Goal: Contribute content

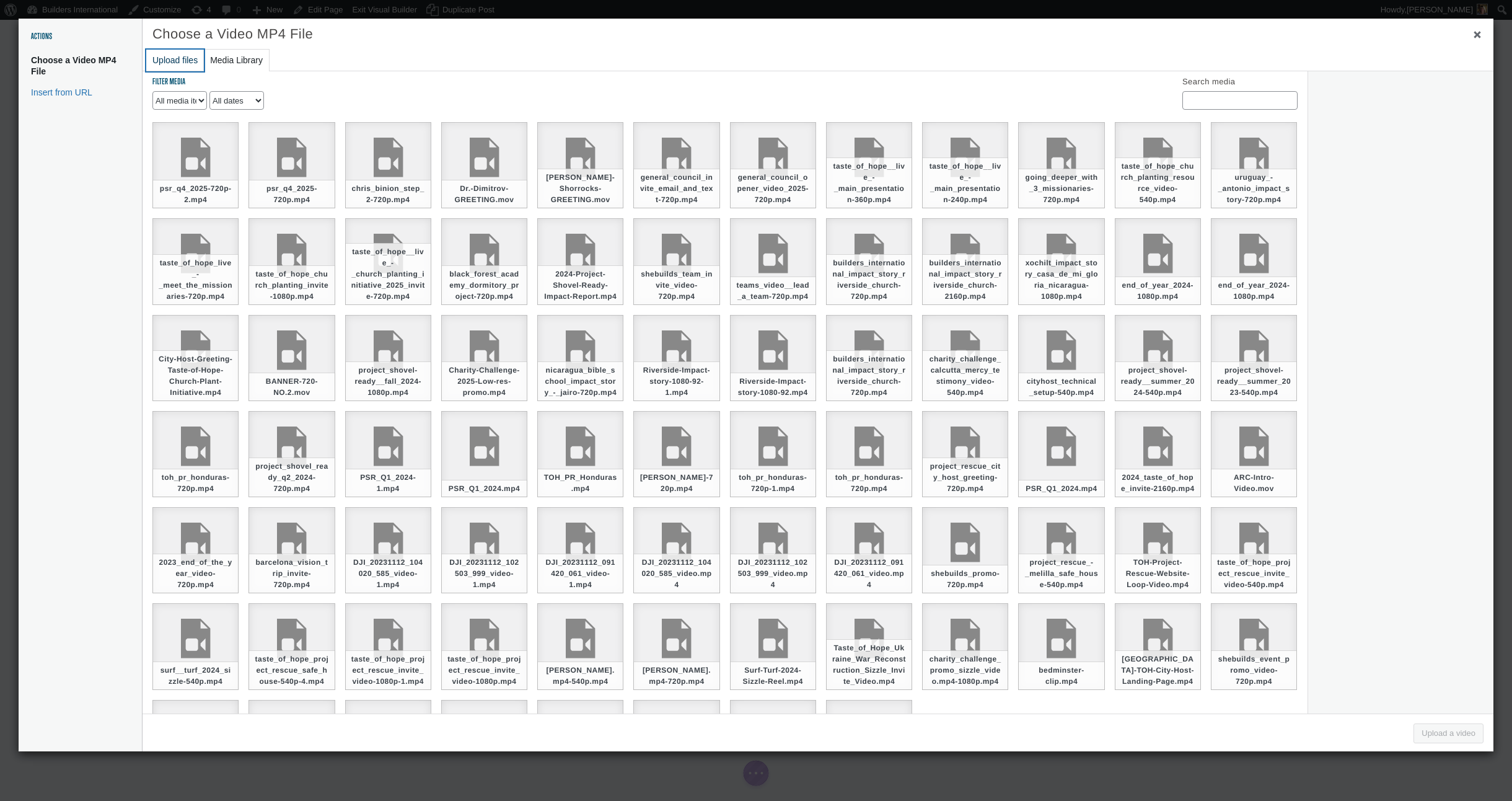
click at [174, 61] on button "Upload files" at bounding box center [175, 60] width 58 height 21
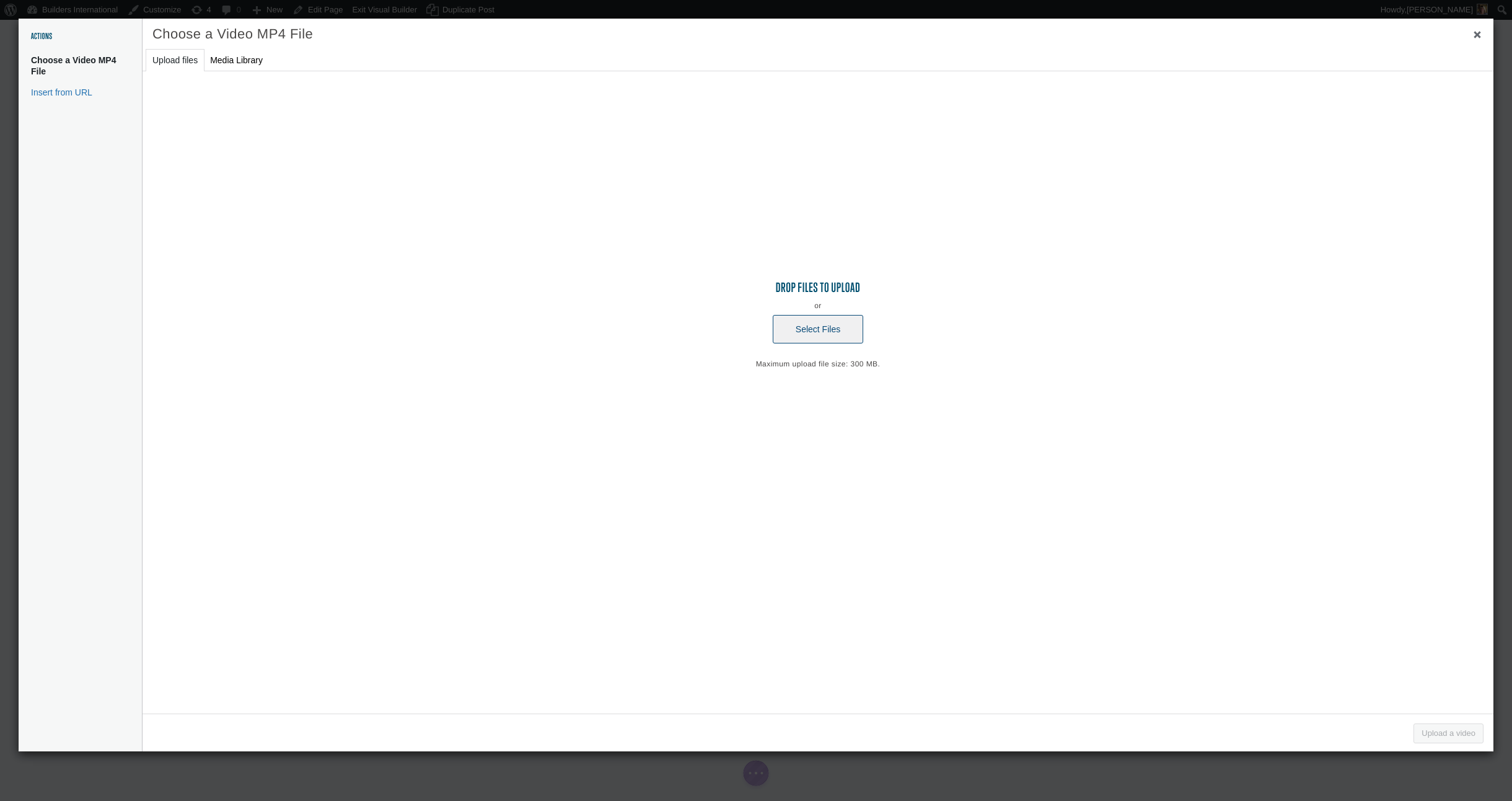
click at [795, 319] on button "Select Files" at bounding box center [817, 328] width 90 height 28
type input "C:\fakepath\encounter_church_-_pastor_chris_binion_giving_impact_story (720p).m…"
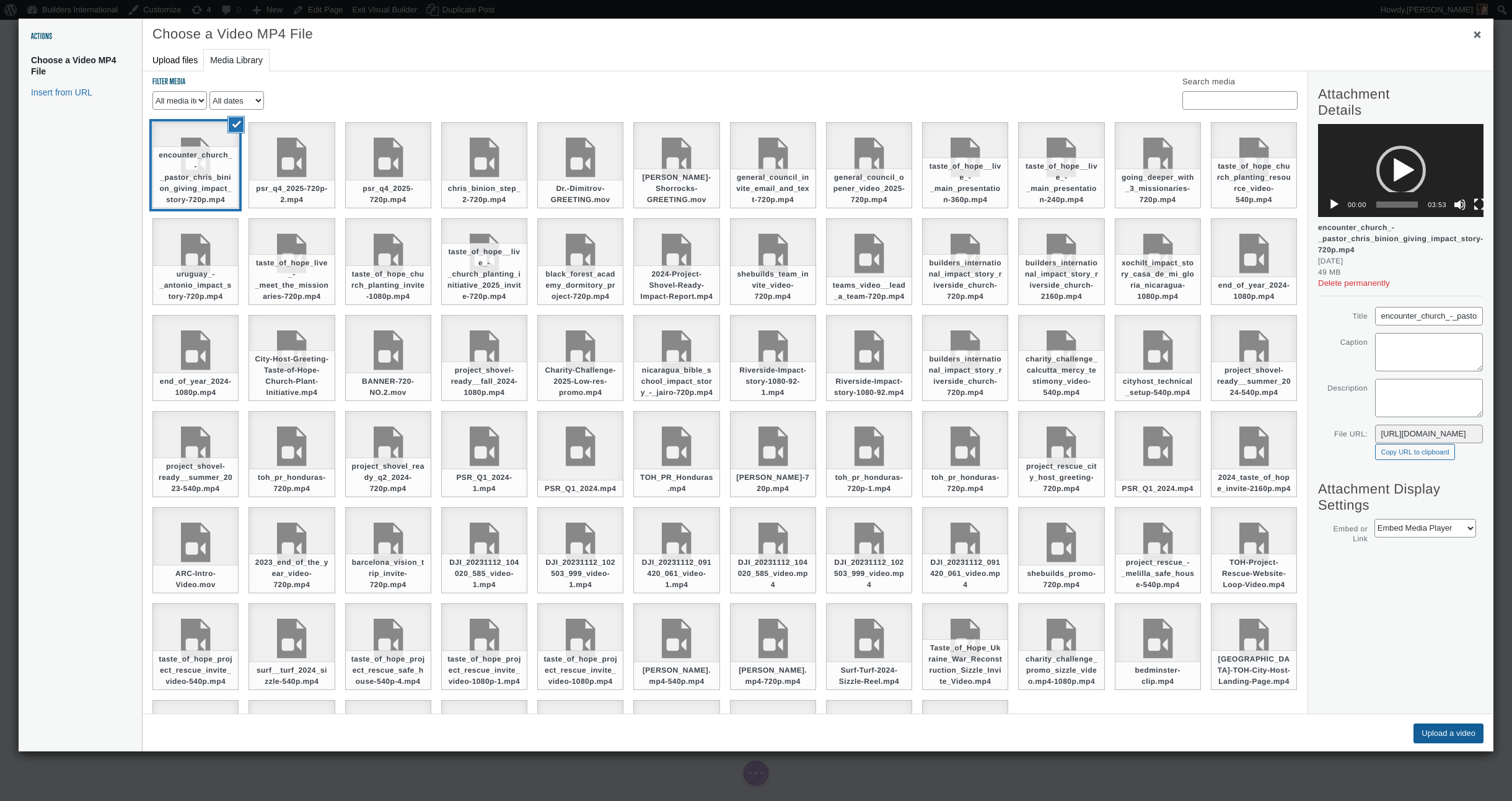
click at [1435, 729] on button "Upload a video" at bounding box center [1449, 733] width 70 height 20
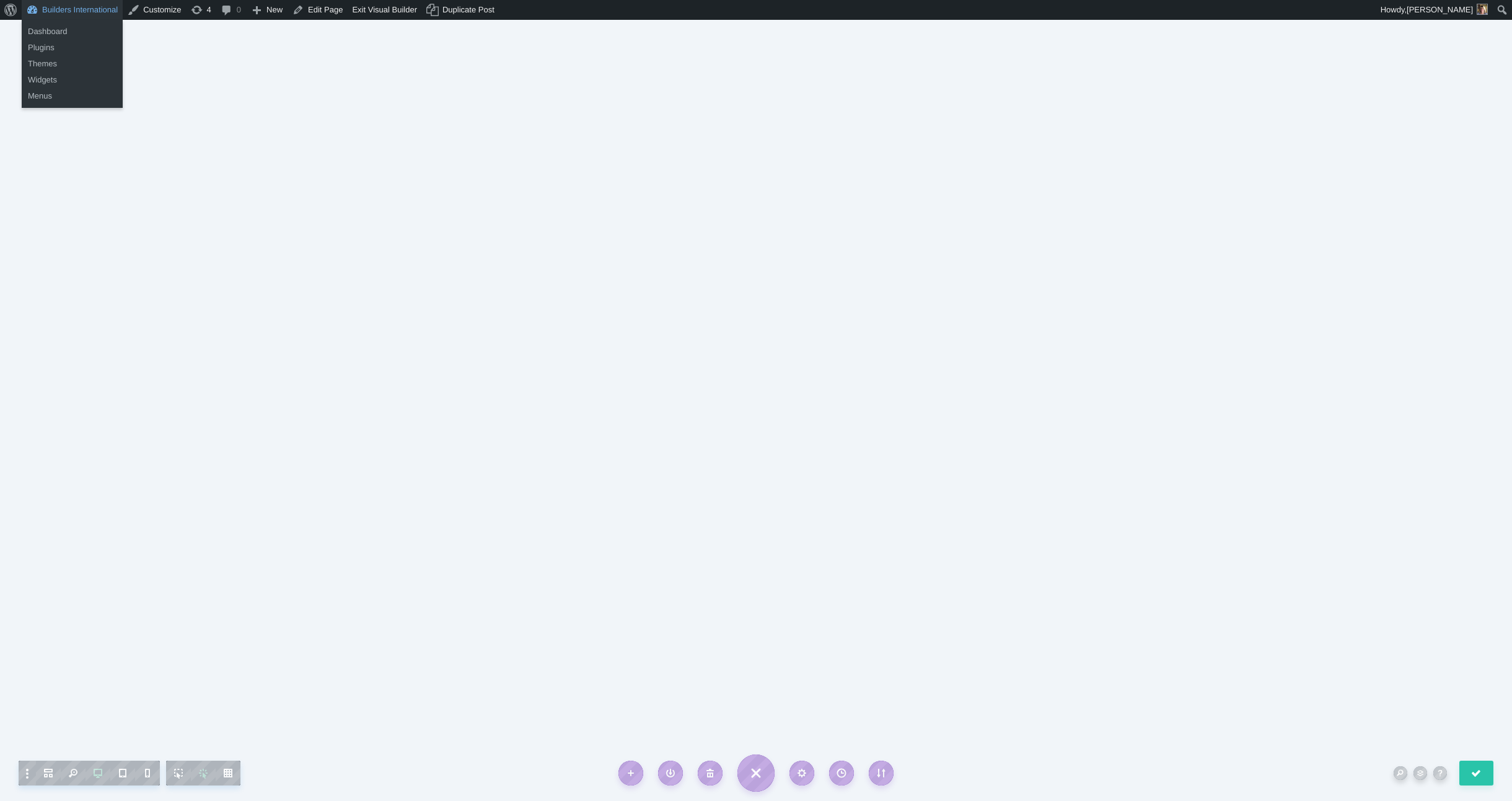
click at [101, 14] on link "Builders International" at bounding box center [72, 10] width 101 height 20
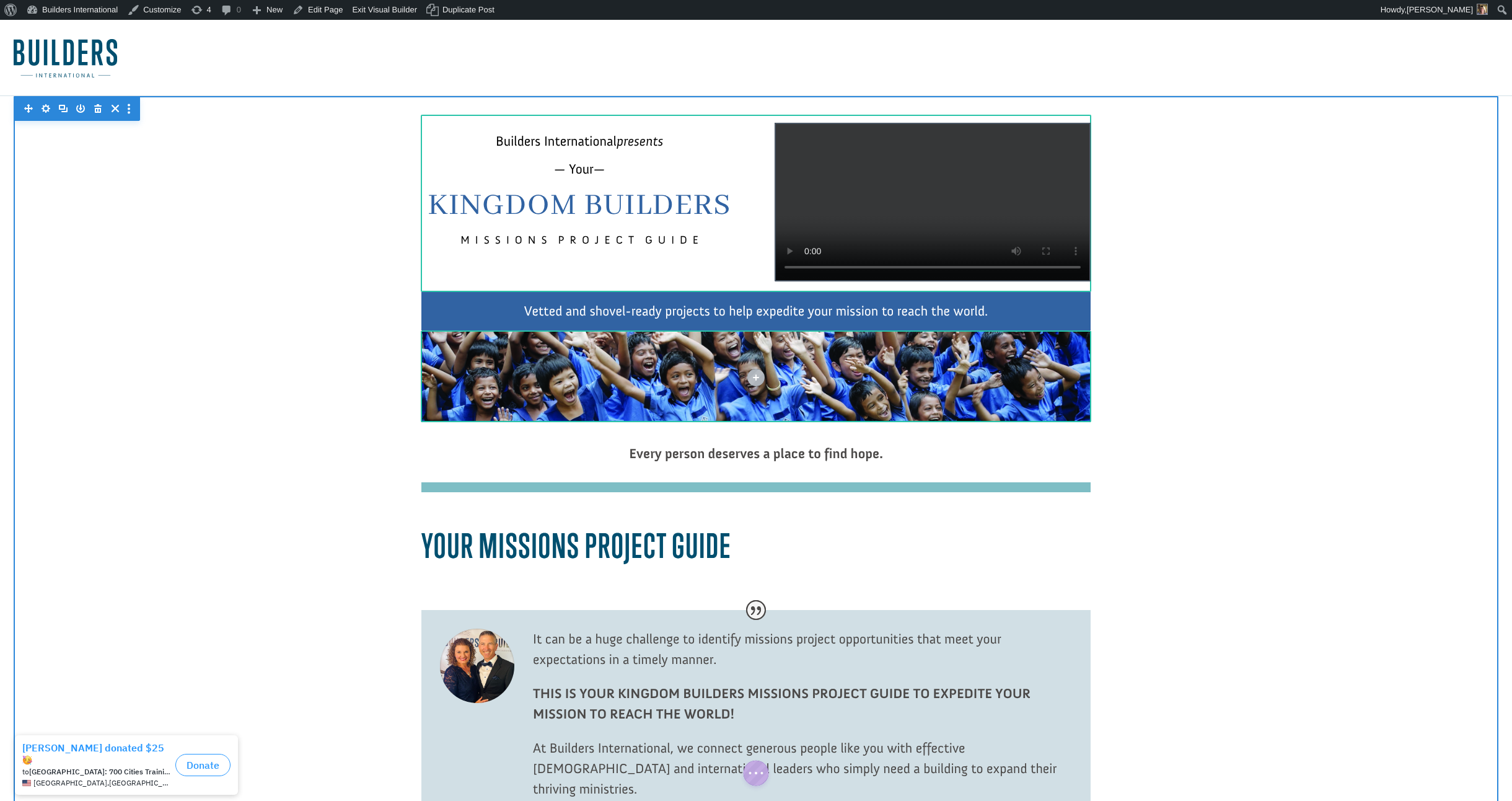
click at [962, 235] on div at bounding box center [933, 201] width 316 height 158
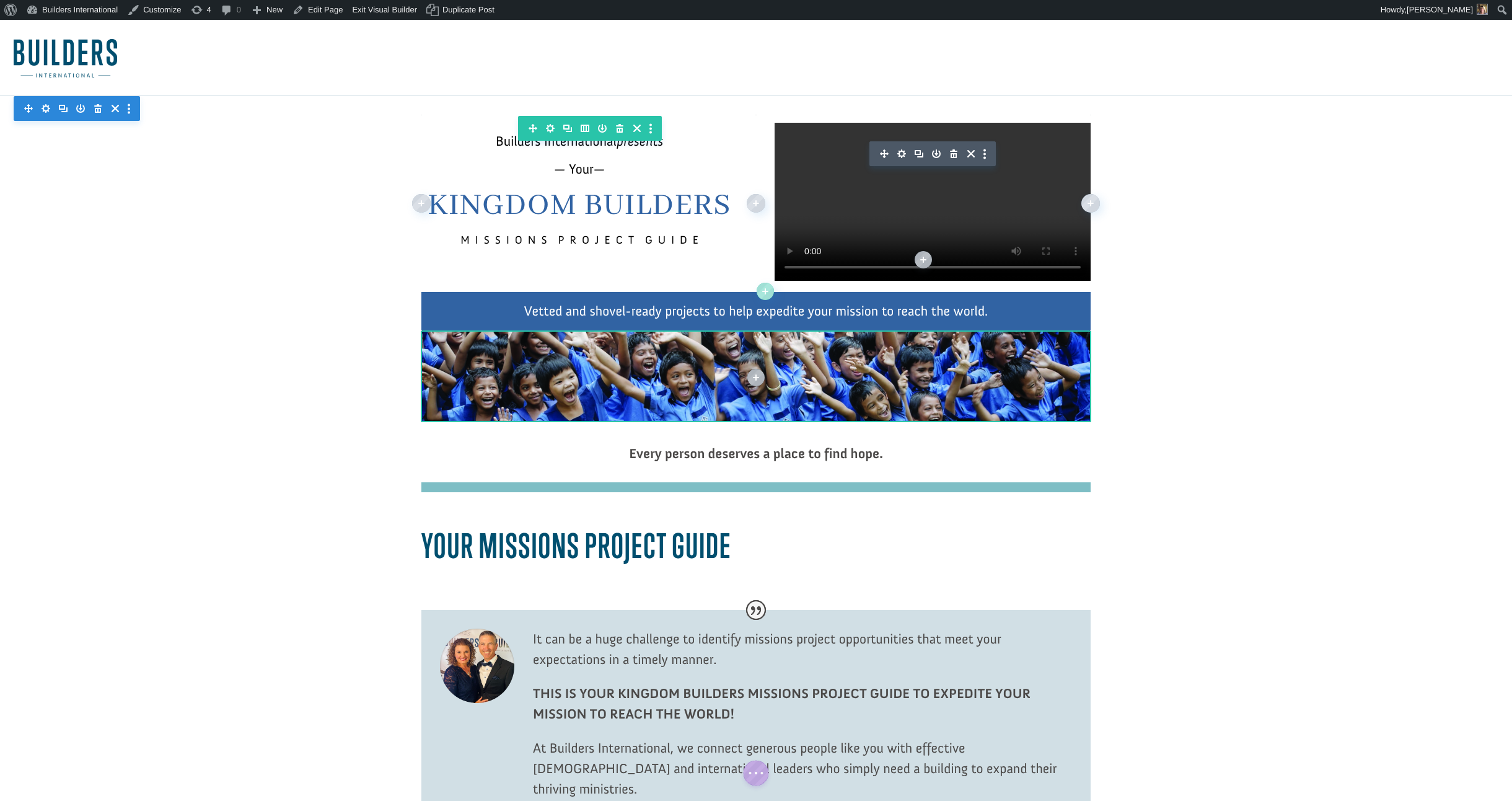
click at [900, 156] on icon "button" at bounding box center [902, 153] width 9 height 9
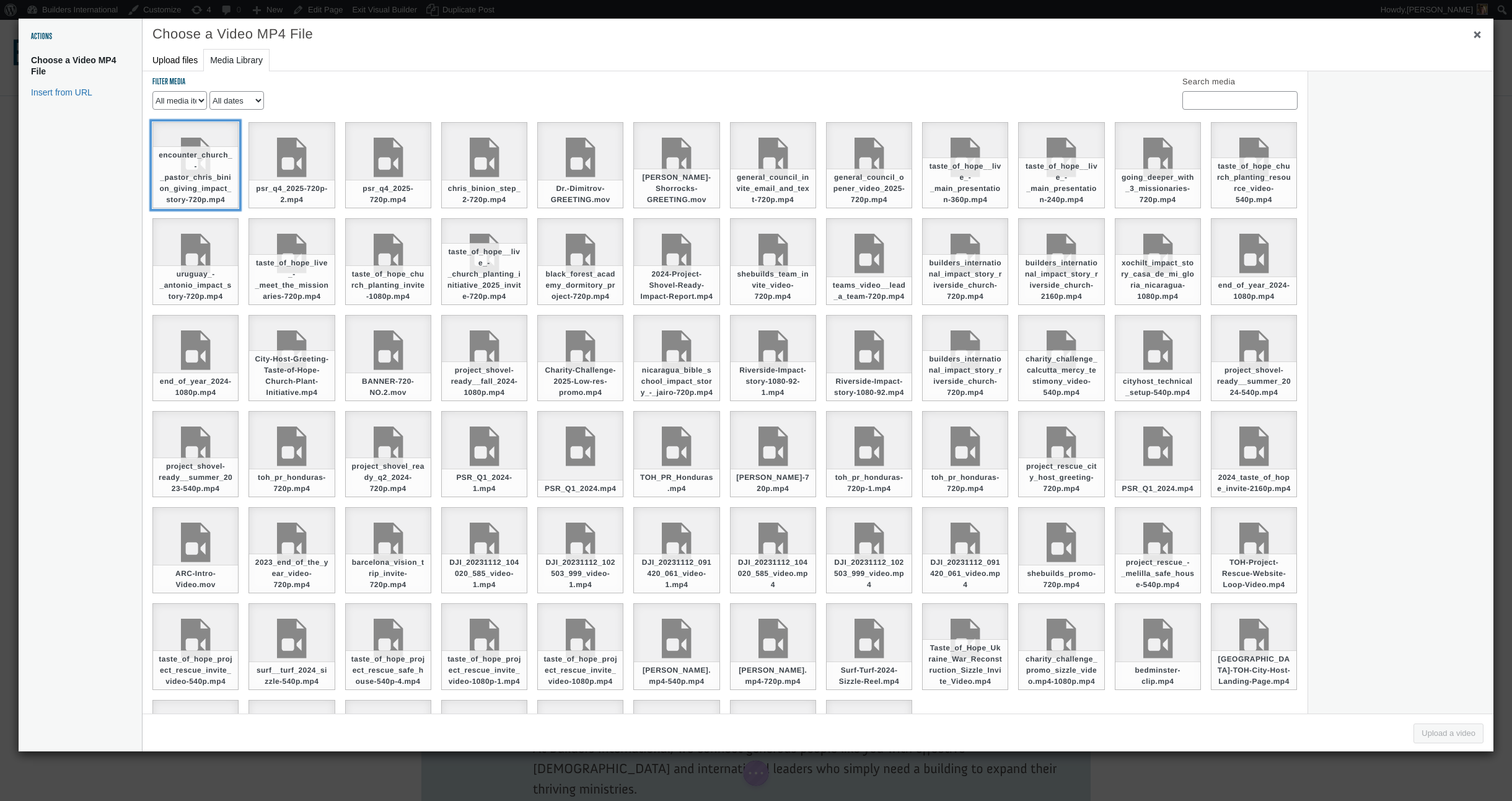
click at [195, 137] on div "encounter_church_-_pastor_chris_binion_giving_impact_story-720p.mp4" at bounding box center [195, 165] width 86 height 86
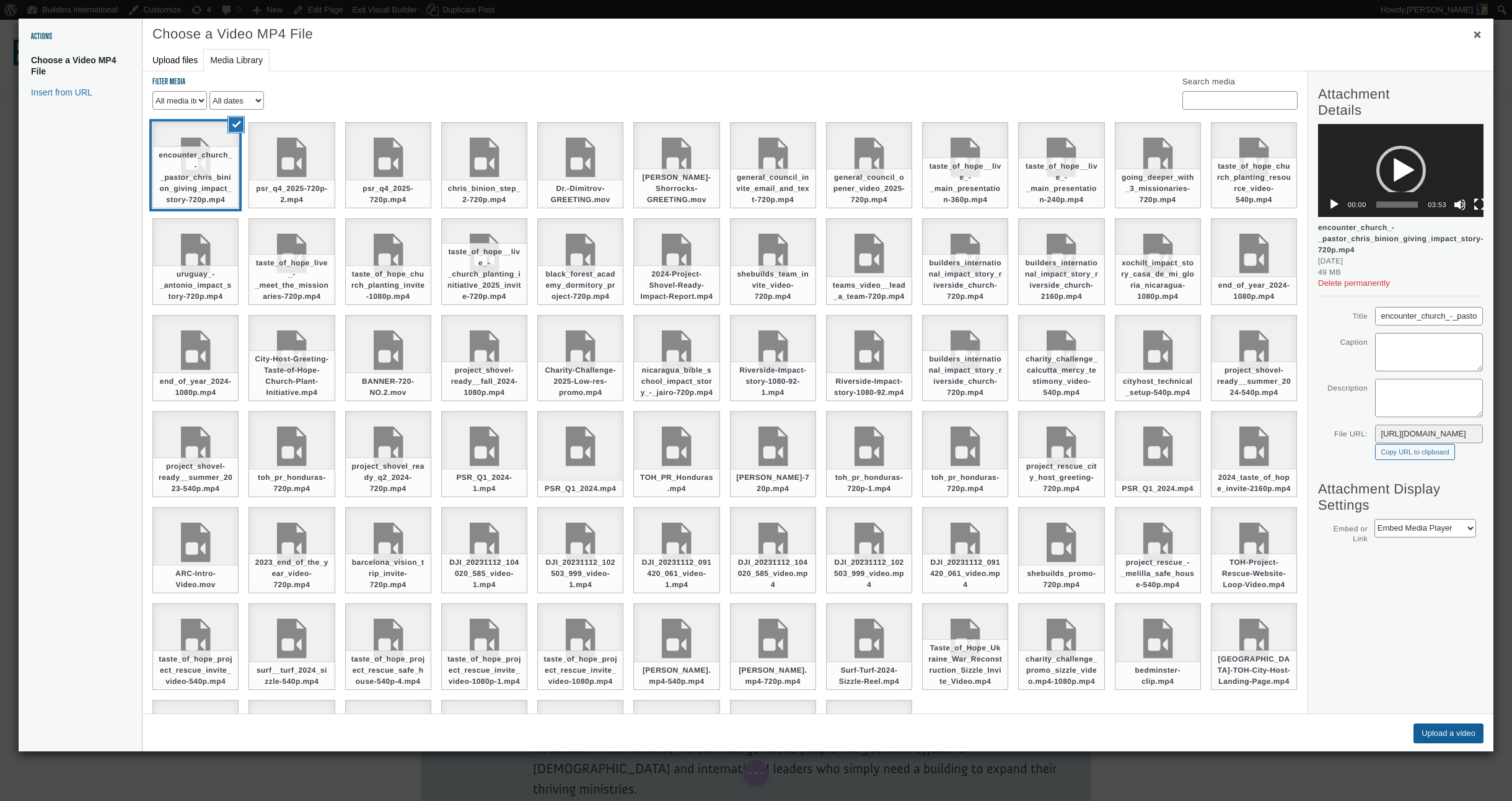
click at [1447, 731] on button "Upload a video" at bounding box center [1449, 733] width 70 height 20
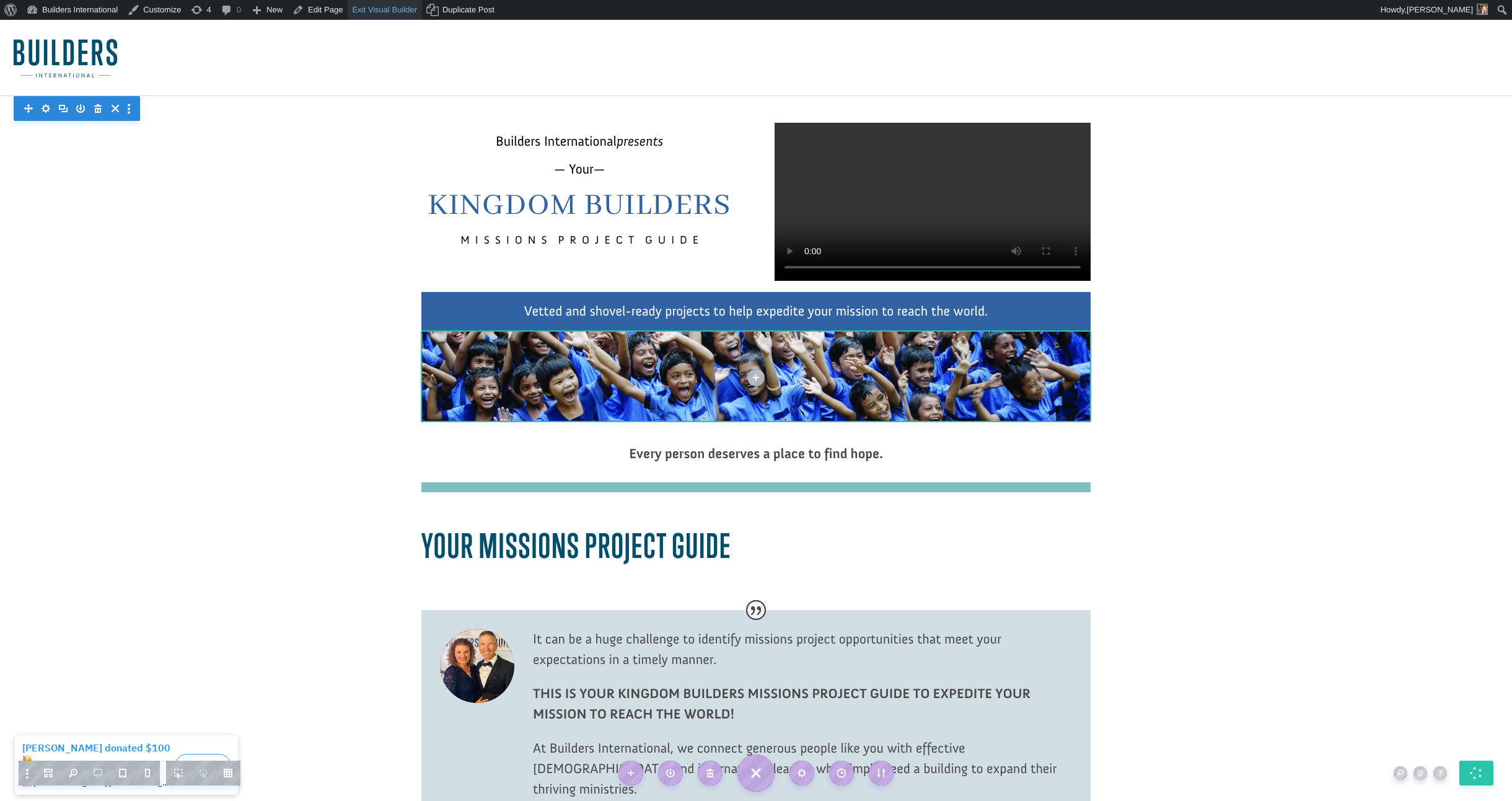
click at [399, 10] on link "Exit Visual Builder" at bounding box center [385, 10] width 74 height 20
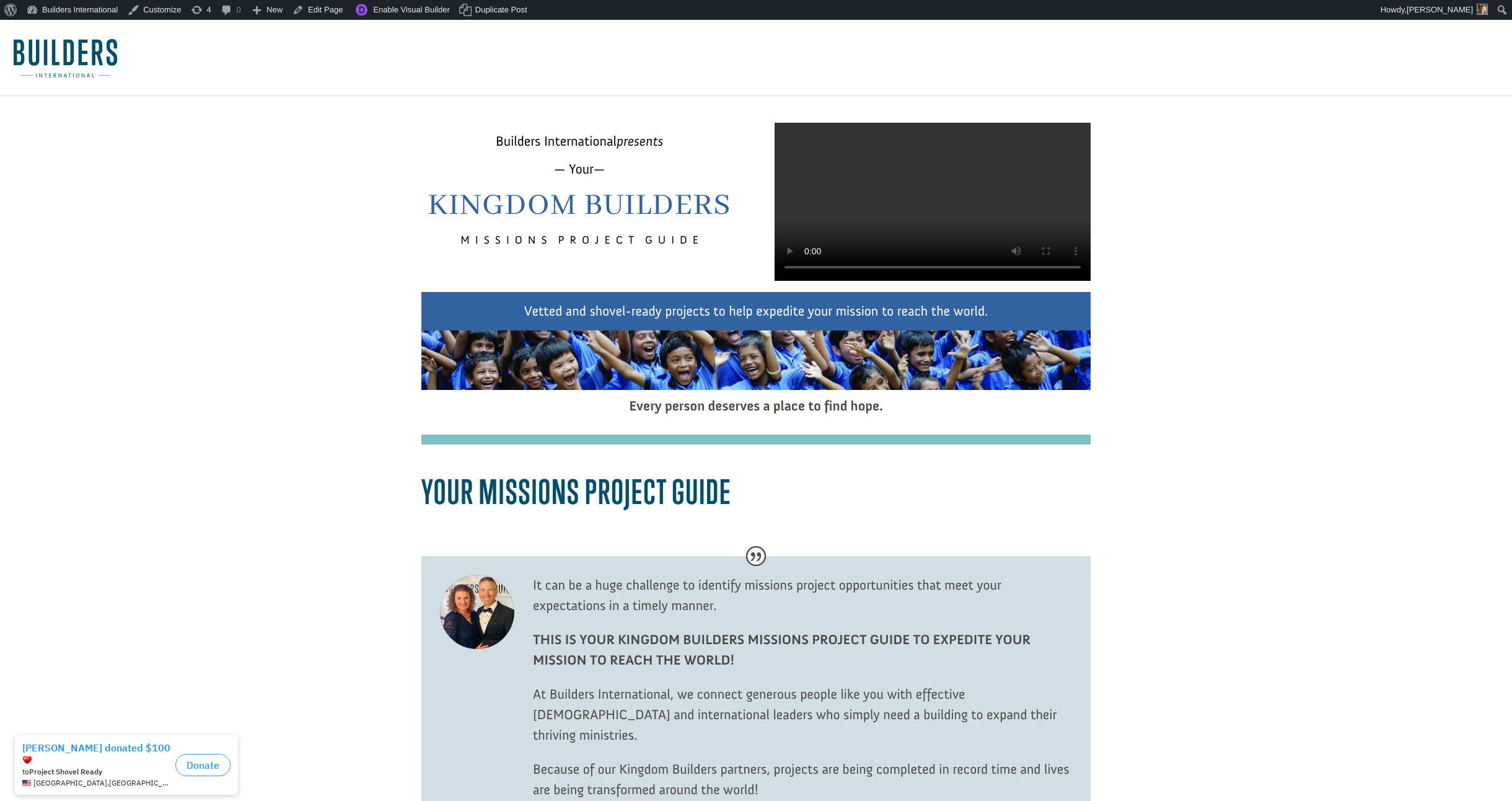
scroll to position [3, 0]
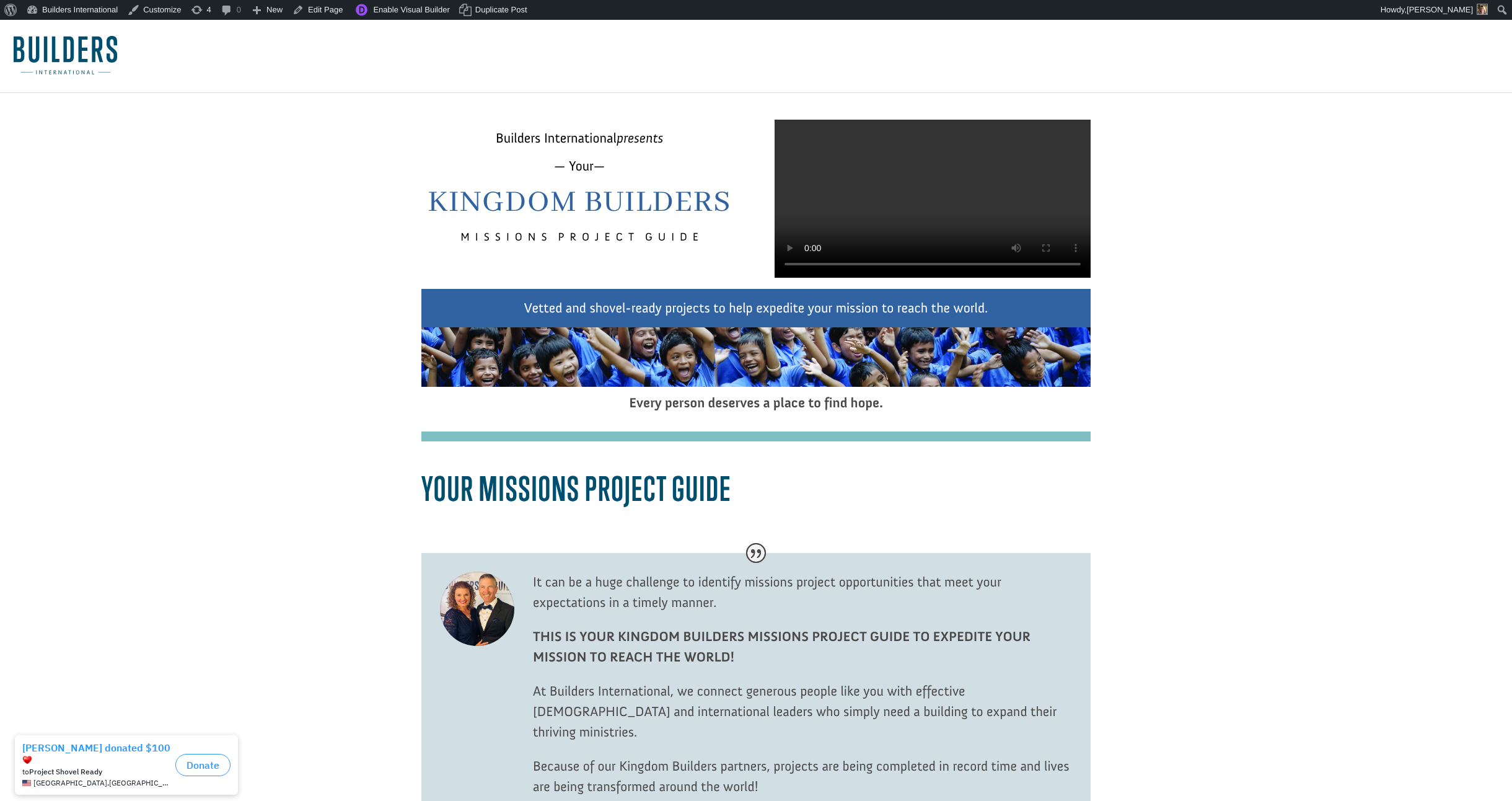
click at [934, 207] on video at bounding box center [933, 198] width 316 height 158
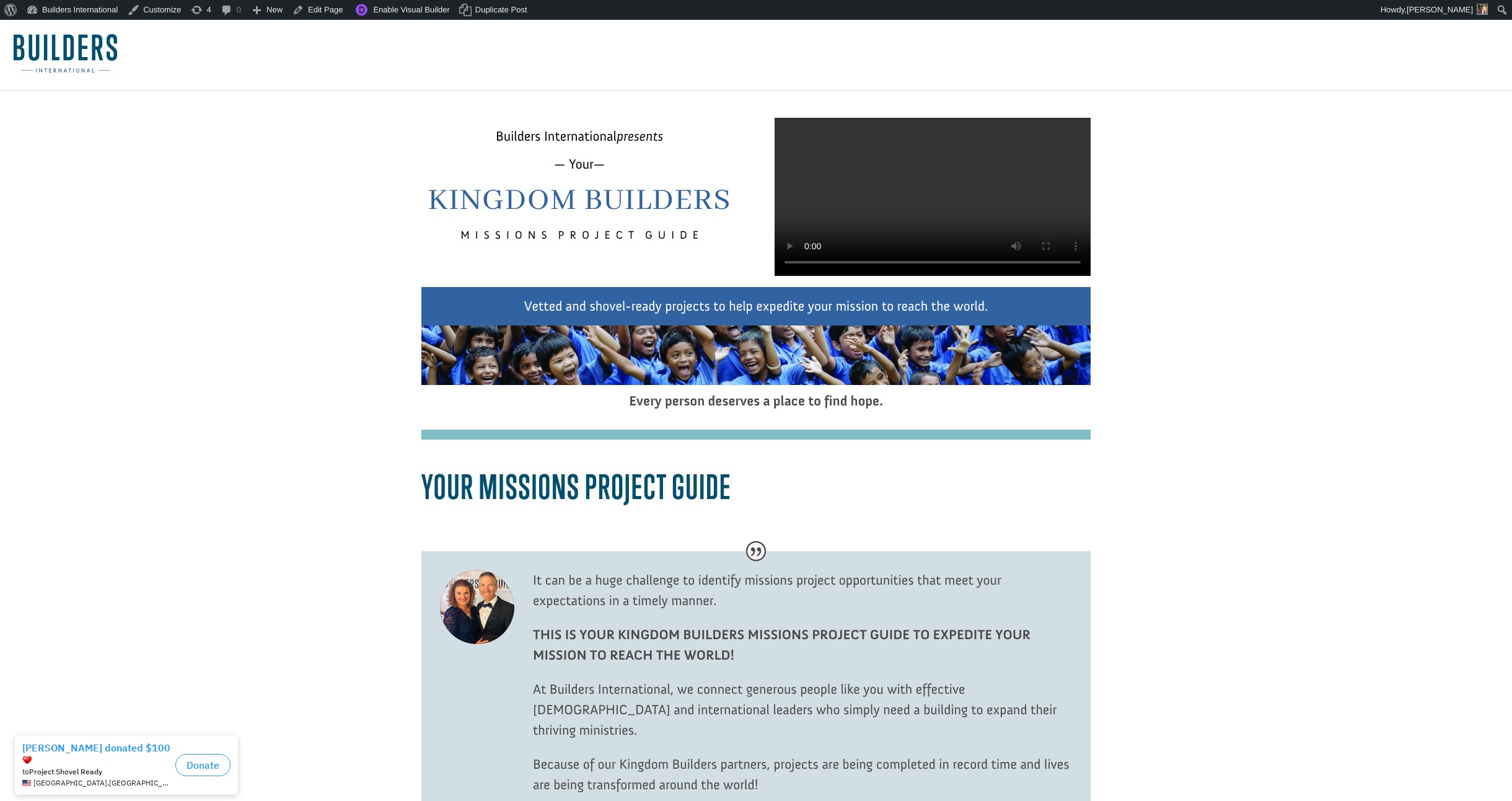
scroll to position [8, 0]
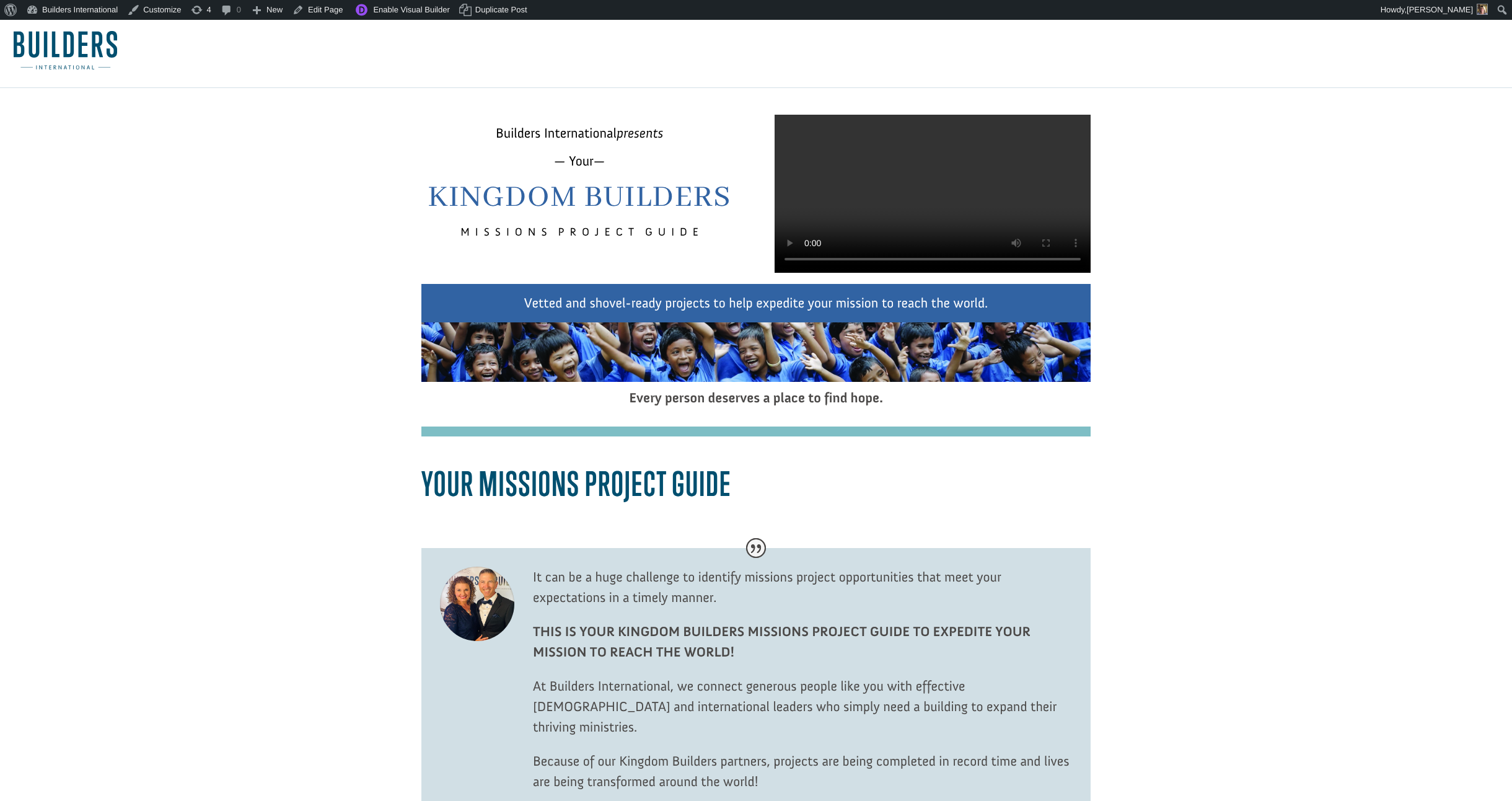
click at [997, 79] on nav at bounding box center [756, 50] width 1512 height 76
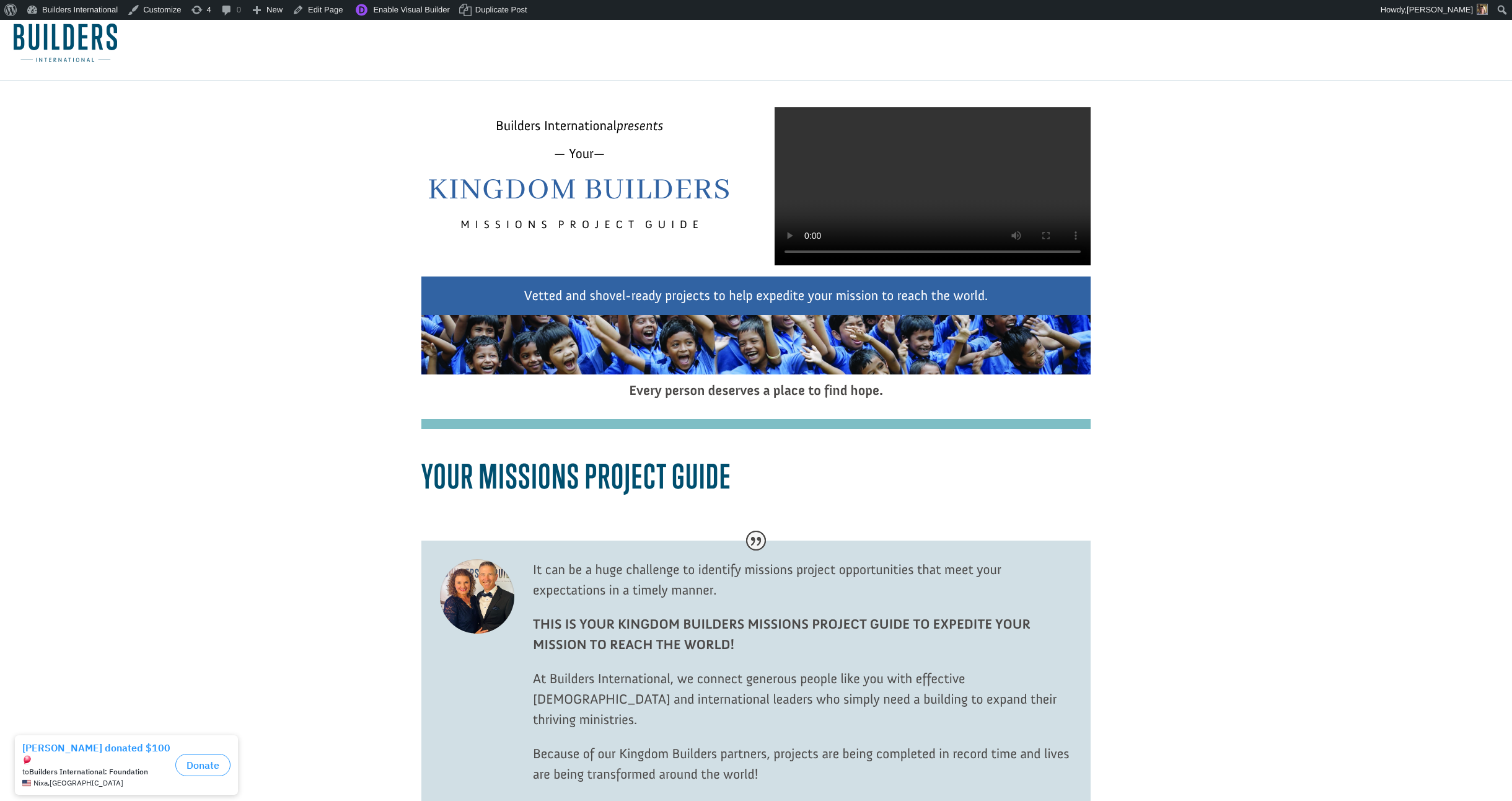
scroll to position [15, 1]
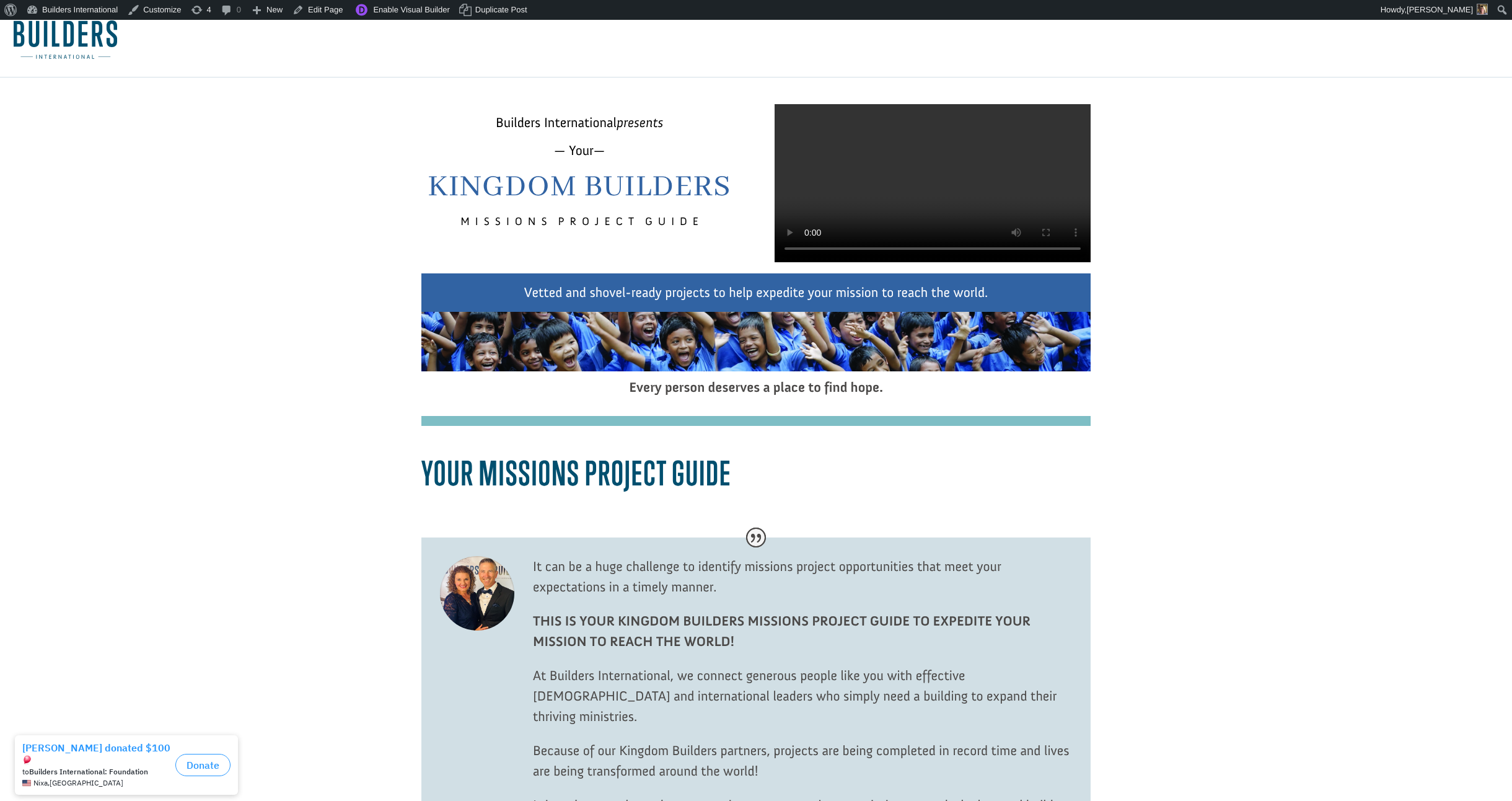
click at [897, 262] on video at bounding box center [933, 183] width 316 height 158
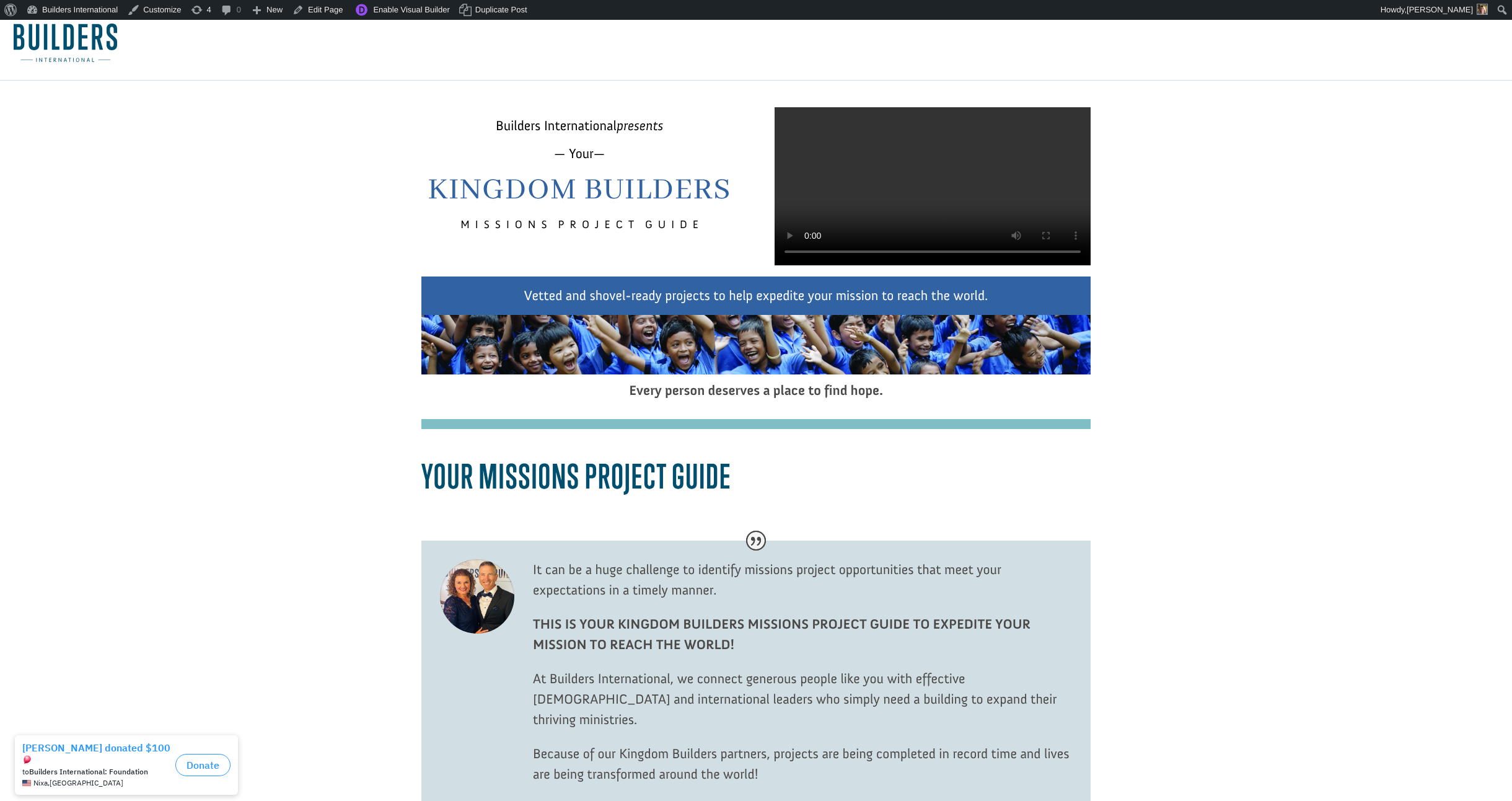
scroll to position [13, 1]
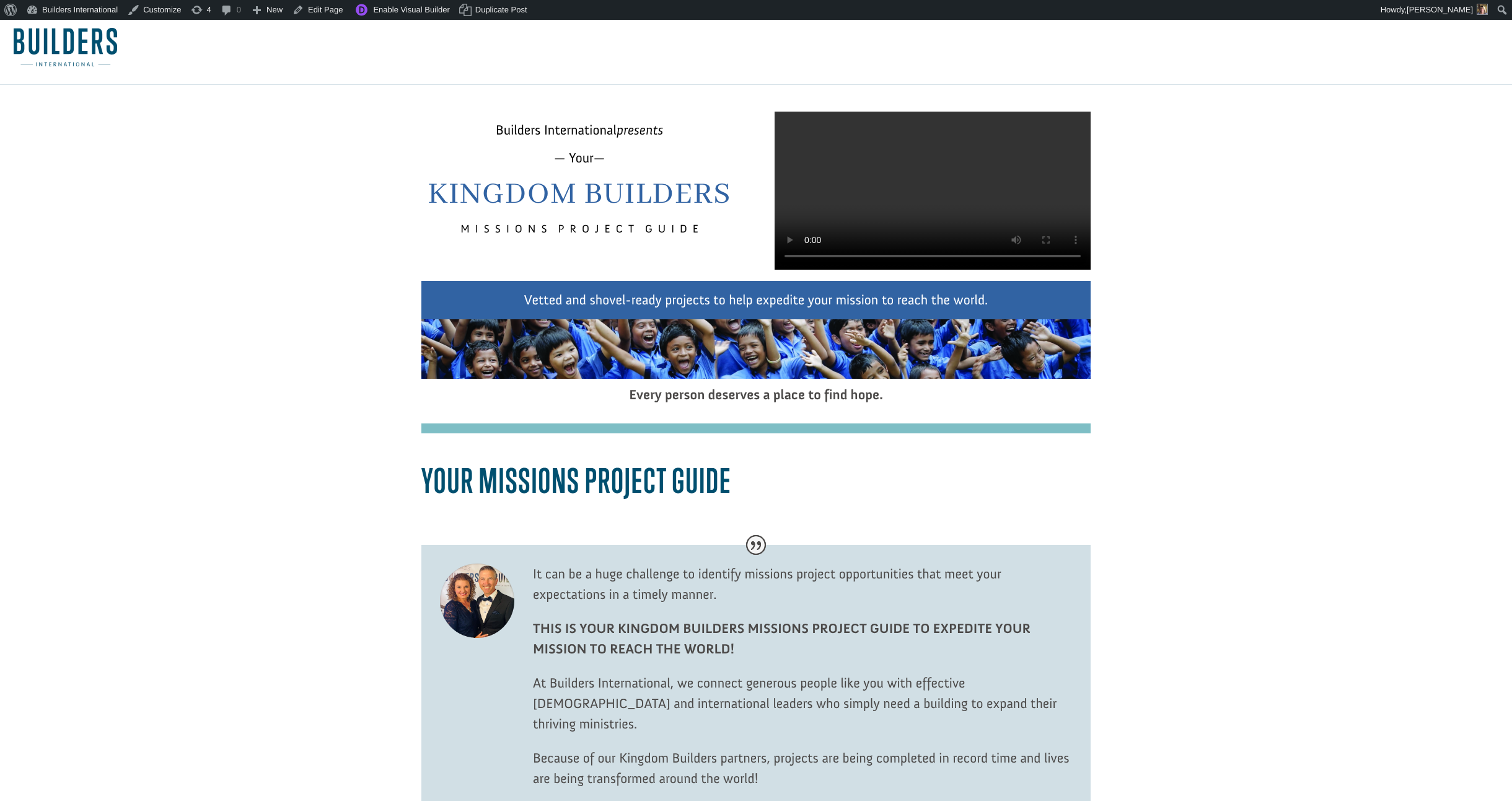
click at [913, 270] on video at bounding box center [933, 190] width 316 height 158
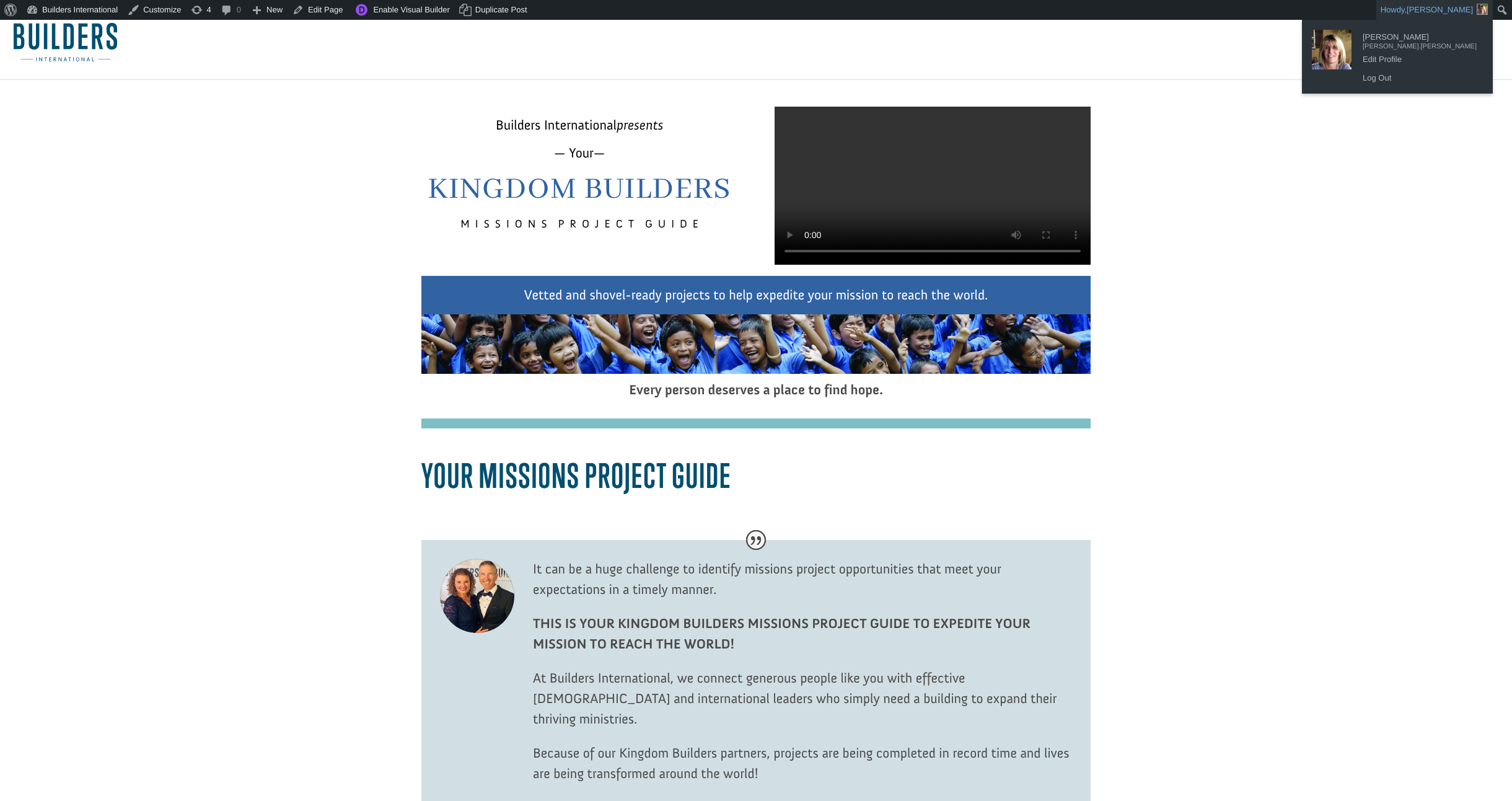
scroll to position [16, 1]
click at [1406, 14] on link "[PERSON_NAME], [PERSON_NAME]" at bounding box center [1434, 10] width 117 height 20
click at [1393, 77] on link "Log Out" at bounding box center [1419, 78] width 126 height 16
